Goal: Task Accomplishment & Management: Use online tool/utility

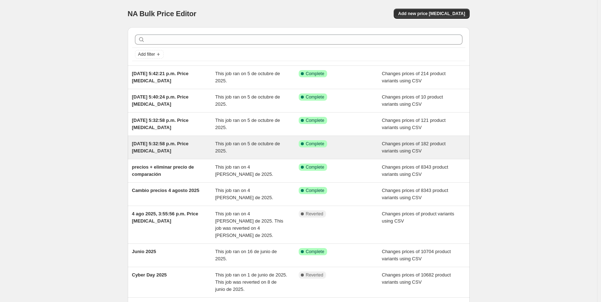
click at [159, 148] on div "[DATE] 5:32:58 p.m. Price [MEDICAL_DATA]" at bounding box center [173, 147] width 83 height 14
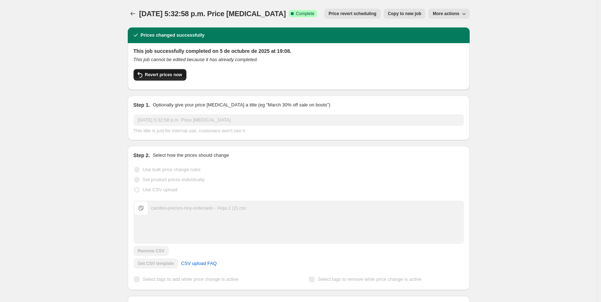
click at [174, 74] on span "Revert prices now" at bounding box center [163, 75] width 37 height 6
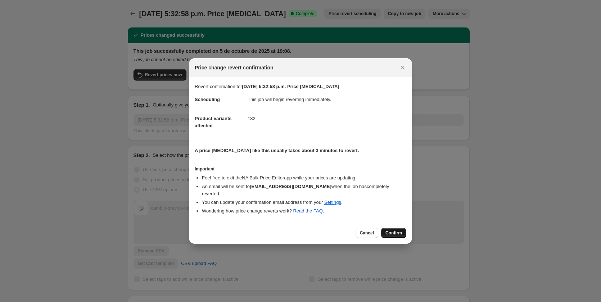
click at [397, 230] on span "Confirm" at bounding box center [393, 233] width 17 height 6
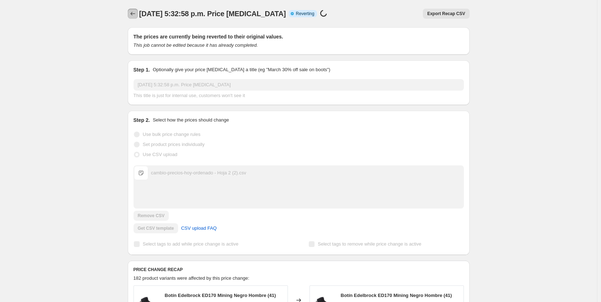
click at [135, 13] on icon "Price change jobs" at bounding box center [132, 13] width 7 height 7
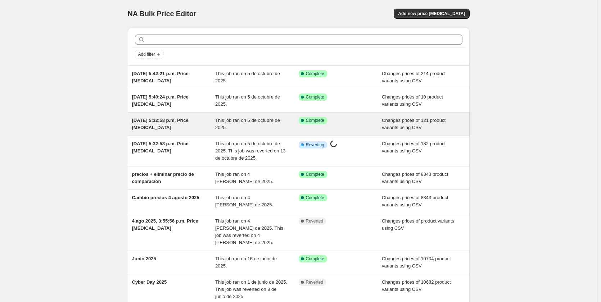
click at [164, 122] on span "[DATE] 5:32:58 p.m. Price [MEDICAL_DATA]" at bounding box center [160, 124] width 56 height 13
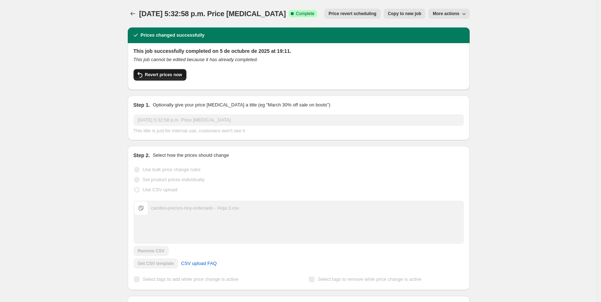
click at [165, 72] on span "Revert prices now" at bounding box center [163, 75] width 37 height 6
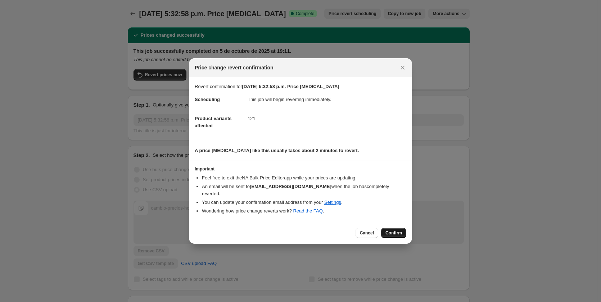
click at [397, 234] on button "Confirm" at bounding box center [393, 233] width 25 height 10
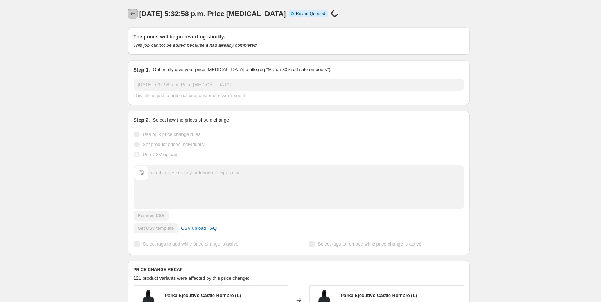
click at [132, 13] on icon "Price change jobs" at bounding box center [132, 13] width 7 height 7
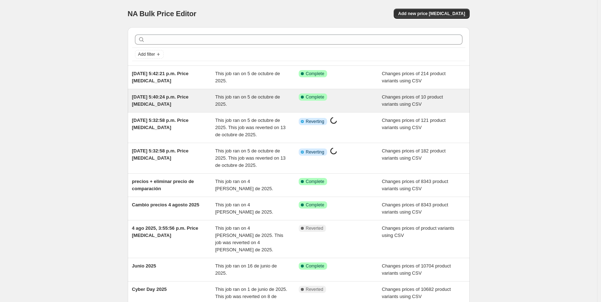
click at [151, 99] on span "[DATE] 5:40:24 p.m. Price [MEDICAL_DATA]" at bounding box center [160, 100] width 56 height 13
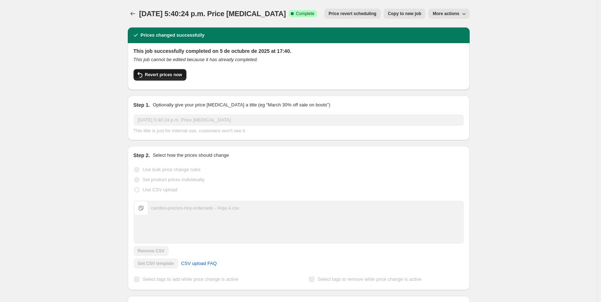
click at [166, 79] on button "Revert prices now" at bounding box center [159, 75] width 53 height 12
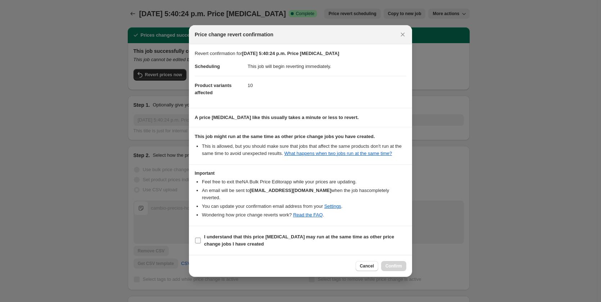
drag, startPoint x: 195, startPoint y: 236, endPoint x: 201, endPoint y: 238, distance: 7.2
click at [195, 237] on span ":r70:" at bounding box center [198, 240] width 6 height 6
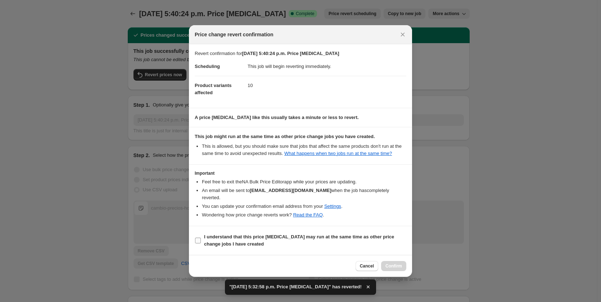
click at [198, 238] on input "I understand that this price [MEDICAL_DATA] may run at the same time as other p…" at bounding box center [198, 241] width 6 height 6
checkbox input "true"
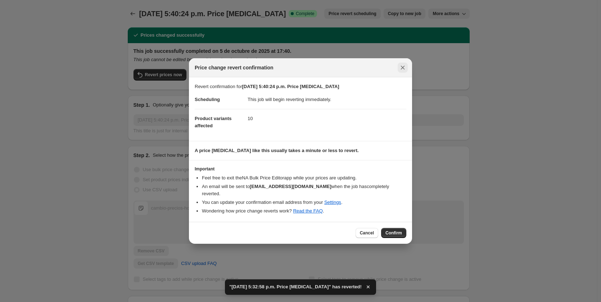
click at [403, 68] on icon "Close" at bounding box center [402, 67] width 7 height 7
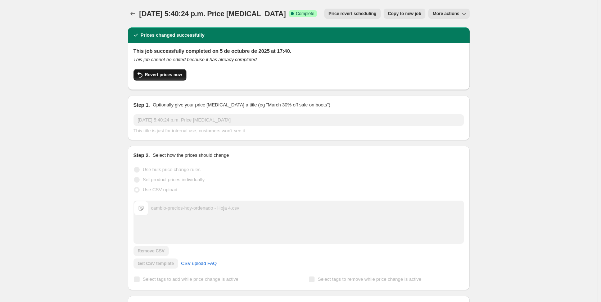
click at [176, 71] on button "Revert prices now" at bounding box center [159, 75] width 53 height 12
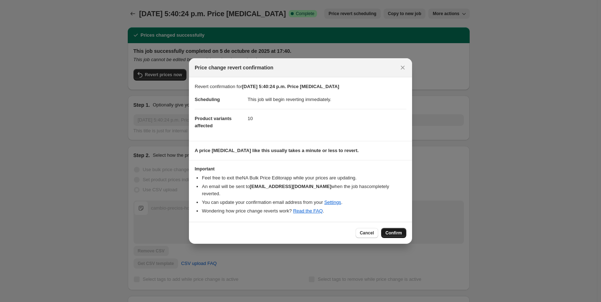
click at [399, 232] on span "Confirm" at bounding box center [393, 233] width 17 height 6
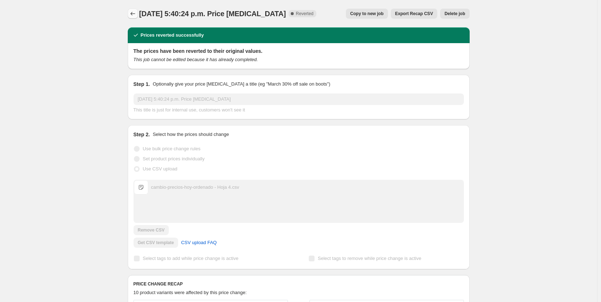
click at [136, 13] on icon "Price change jobs" at bounding box center [132, 13] width 7 height 7
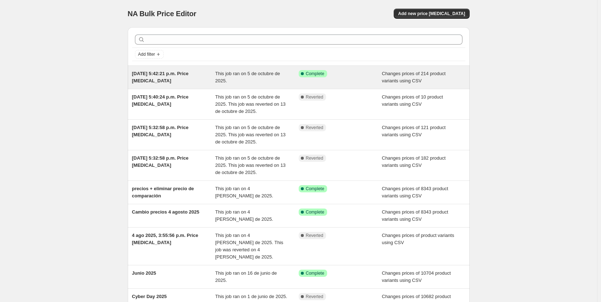
click at [153, 77] on div "[DATE] 5:42:21 p.m. Price [MEDICAL_DATA]" at bounding box center [173, 77] width 83 height 14
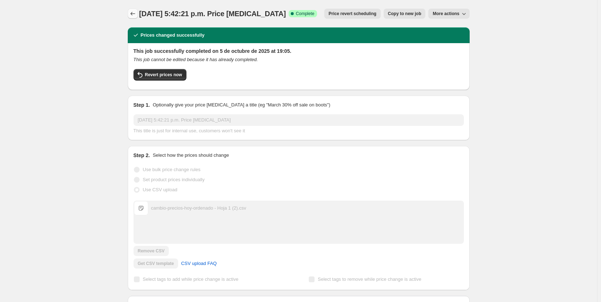
click at [135, 17] on button "Price change jobs" at bounding box center [133, 14] width 10 height 10
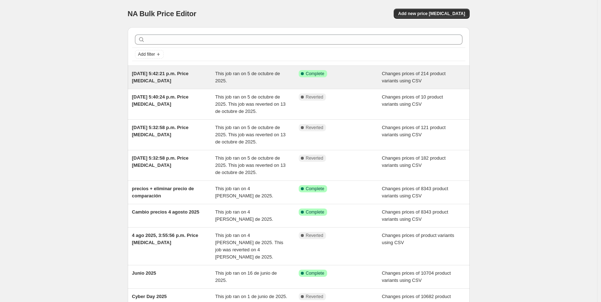
click at [155, 73] on span "[DATE] 5:42:21 p.m. Price [MEDICAL_DATA]" at bounding box center [160, 77] width 56 height 13
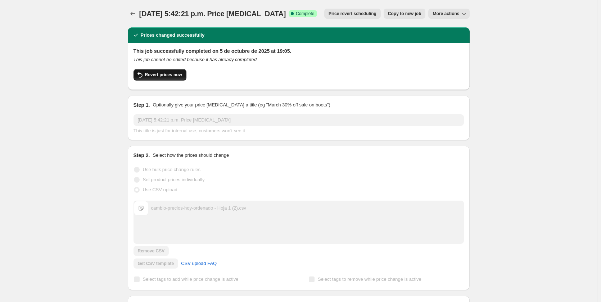
click at [162, 72] on button "Revert prices now" at bounding box center [159, 75] width 53 height 12
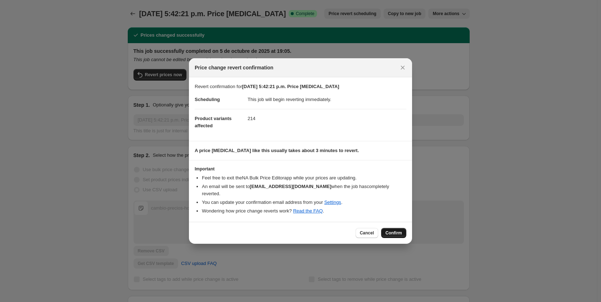
click at [392, 230] on span "Confirm" at bounding box center [393, 233] width 17 height 6
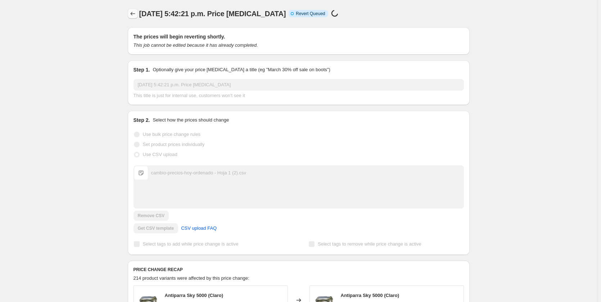
click at [133, 17] on icon "Price change jobs" at bounding box center [132, 13] width 7 height 7
